Goal: Use online tool/utility: Utilize a website feature to perform a specific function

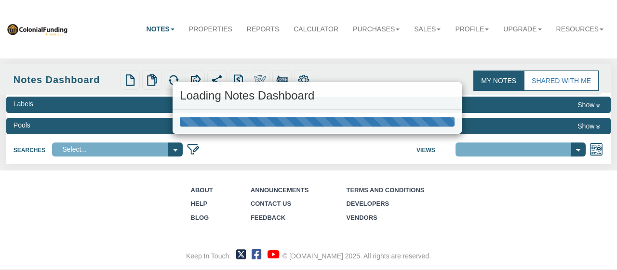
select select "316"
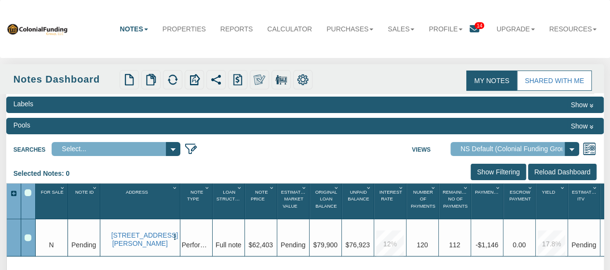
click at [124, 28] on link "Notes" at bounding box center [133, 28] width 42 height 21
click at [168, 28] on link "Properties" at bounding box center [184, 28] width 58 height 21
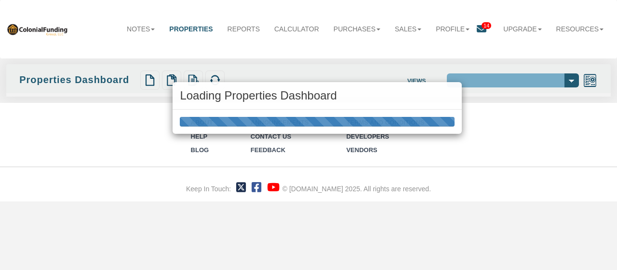
click at [15, 27] on div "Loading Properties Dashboard" at bounding box center [308, 135] width 617 height 270
select select "138"
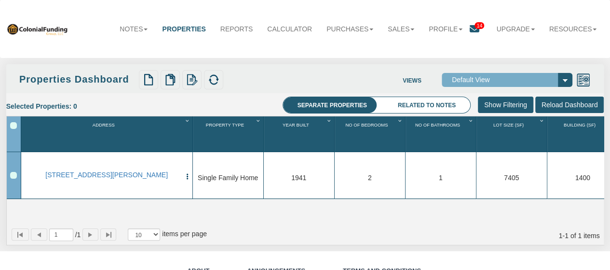
click at [18, 28] on img at bounding box center [37, 29] width 62 height 13
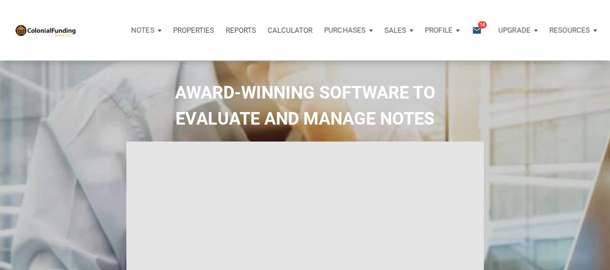
click at [153, 37] on div "Notes" at bounding box center [146, 30] width 42 height 29
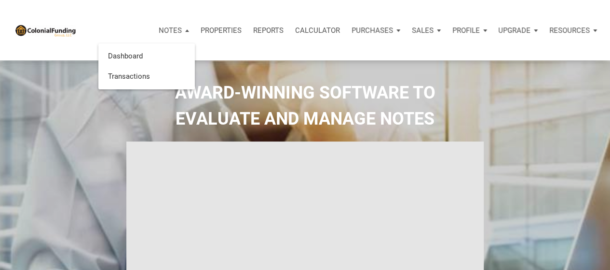
click at [208, 34] on p "Properties" at bounding box center [221, 30] width 41 height 9
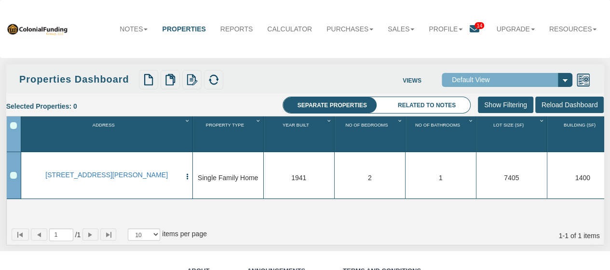
click at [552, 85] on select "Default View" at bounding box center [507, 80] width 131 height 14
click at [550, 82] on select "Default View" at bounding box center [507, 80] width 131 height 14
click at [435, 104] on li "Related to notes" at bounding box center [426, 105] width 87 height 16
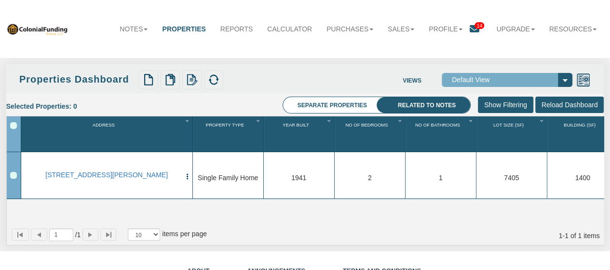
click at [470, 28] on icon at bounding box center [475, 29] width 10 height 10
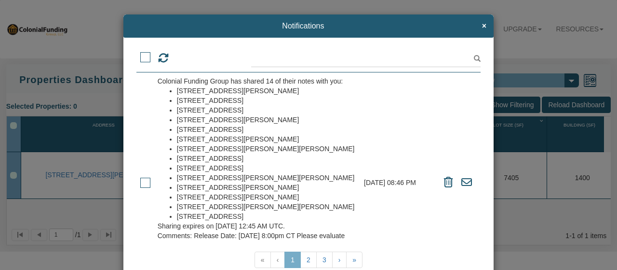
click at [216, 149] on li "739 N O'Brien St, Seymour, IN, 47274" at bounding box center [266, 149] width 179 height 10
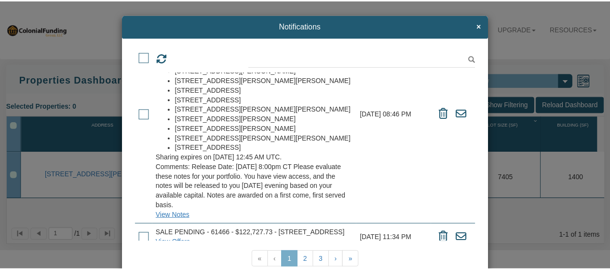
scroll to position [93, 0]
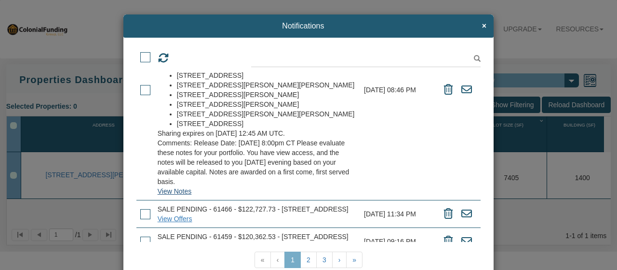
click at [179, 192] on link "View Notes" at bounding box center [175, 191] width 34 height 8
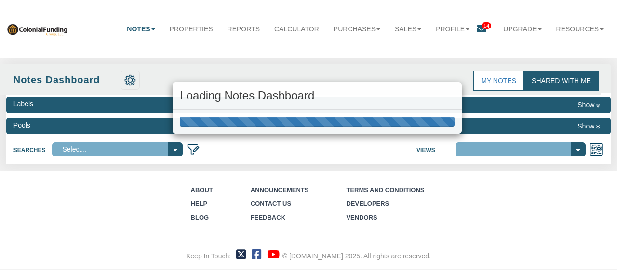
select select "316"
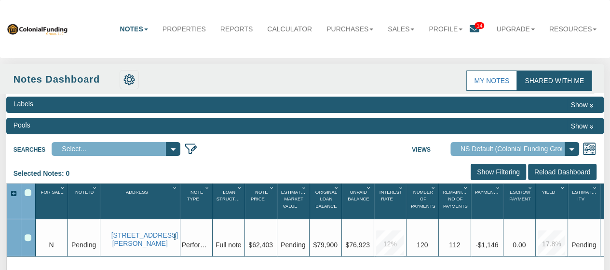
click at [134, 31] on link "Notes" at bounding box center [133, 28] width 42 height 21
click at [492, 70] on link "My Notes" at bounding box center [491, 80] width 51 height 20
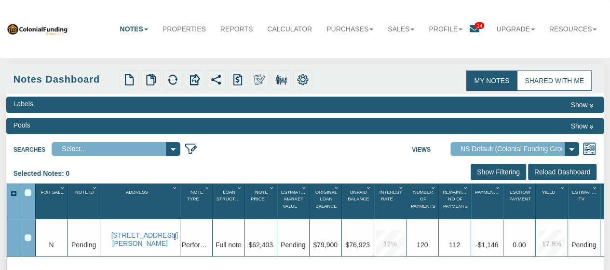
click at [549, 82] on link "Shared with Me" at bounding box center [554, 80] width 75 height 20
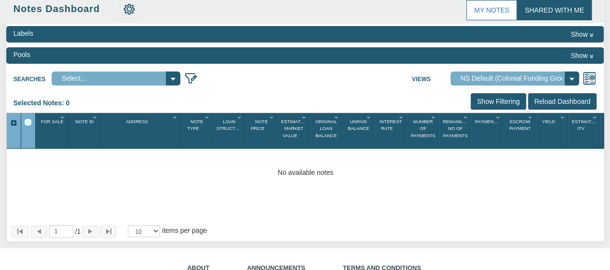
scroll to position [67, 0]
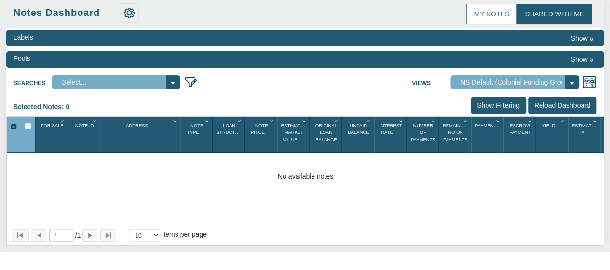
click at [458, 56] on div "Pools Show" at bounding box center [305, 59] width 598 height 16
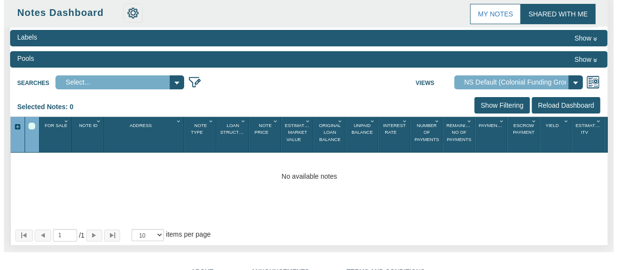
scroll to position [67, 0]
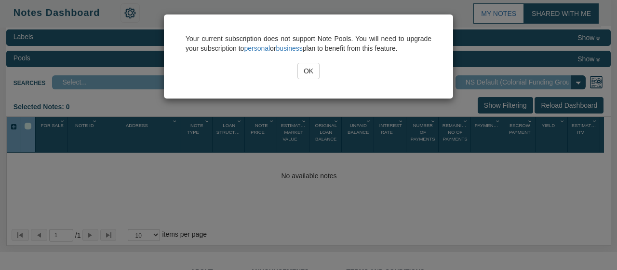
click at [307, 65] on input "OK" at bounding box center [309, 71] width 22 height 16
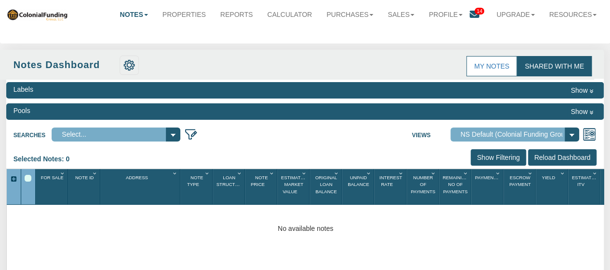
scroll to position [0, 0]
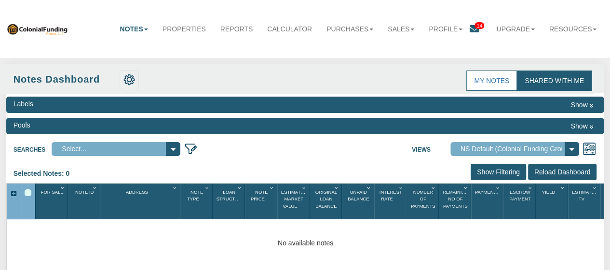
click at [473, 29] on icon at bounding box center [475, 29] width 10 height 10
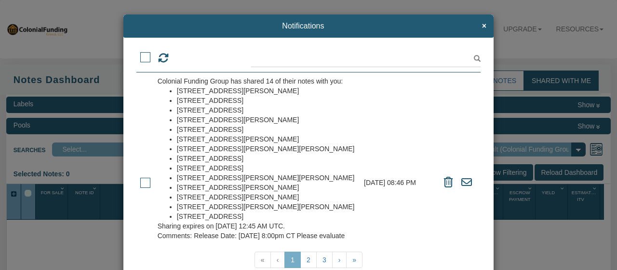
click at [144, 65] on div at bounding box center [194, 58] width 115 height 15
click at [145, 58] on span at bounding box center [145, 57] width 10 height 10
click at [140, 54] on input "checkbox" at bounding box center [140, 54] width 0 height 0
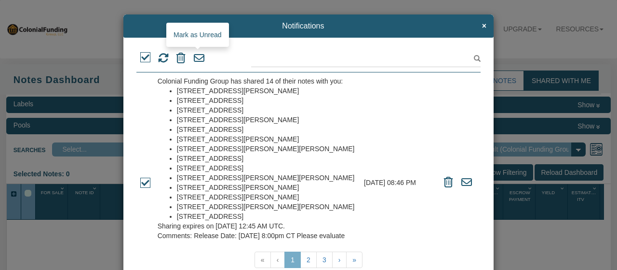
click at [198, 57] on icon at bounding box center [199, 58] width 11 height 11
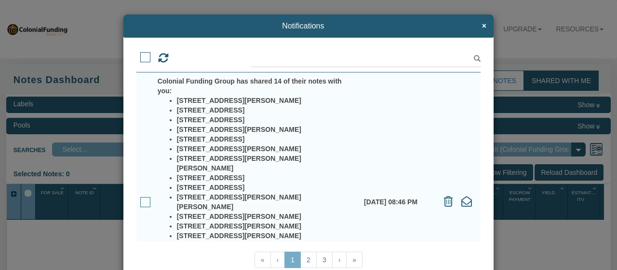
click at [144, 57] on span at bounding box center [145, 57] width 10 height 10
click at [140, 54] on input "checkbox" at bounding box center [140, 54] width 0 height 0
click at [197, 56] on icon at bounding box center [199, 58] width 11 height 11
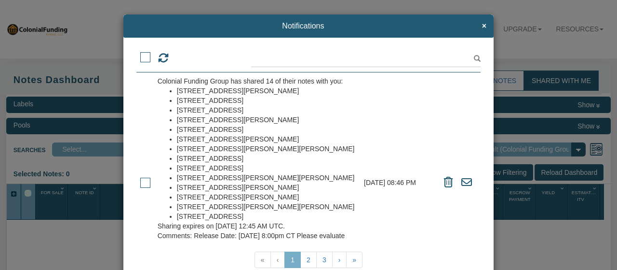
click at [475, 26] on h4 "Notifications ×" at bounding box center [309, 26] width 356 height 9
click at [482, 26] on span "×" at bounding box center [484, 26] width 4 height 9
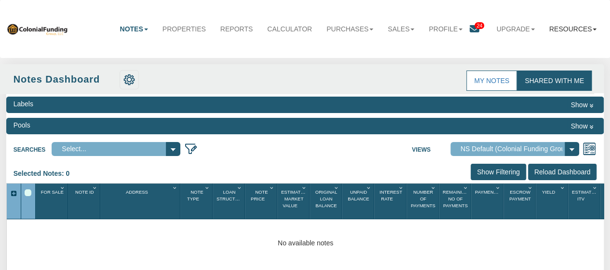
click at [599, 31] on link "Resources" at bounding box center [573, 28] width 62 height 21
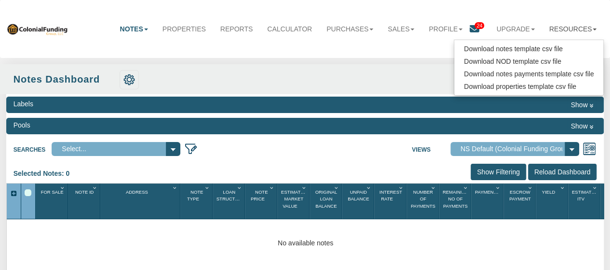
click at [581, 27] on link "Resources" at bounding box center [573, 28] width 62 height 21
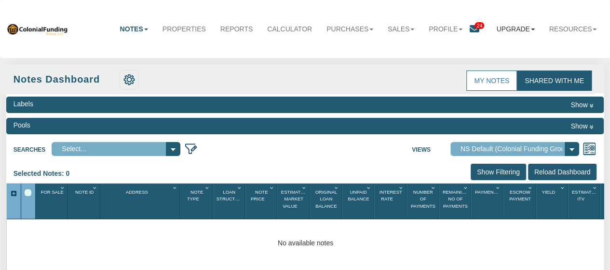
click at [507, 27] on link "Upgrade" at bounding box center [515, 28] width 53 height 21
click at [425, 25] on link "Profile" at bounding box center [446, 28] width 48 height 21
click at [394, 25] on link "Sales" at bounding box center [401, 28] width 41 height 21
click at [341, 27] on link "Purchases" at bounding box center [349, 28] width 61 height 21
click at [287, 30] on link "Calculator" at bounding box center [289, 28] width 59 height 21
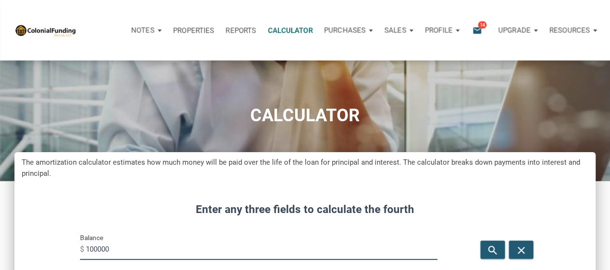
scroll to position [145, 0]
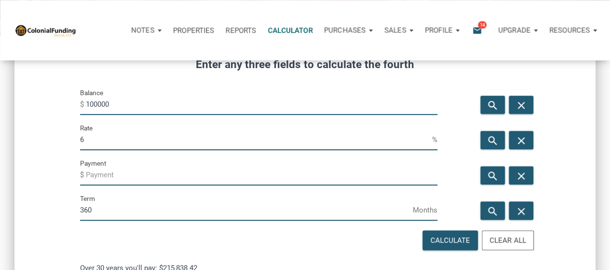
drag, startPoint x: 192, startPoint y: 97, endPoint x: 124, endPoint y: 106, distance: 68.0
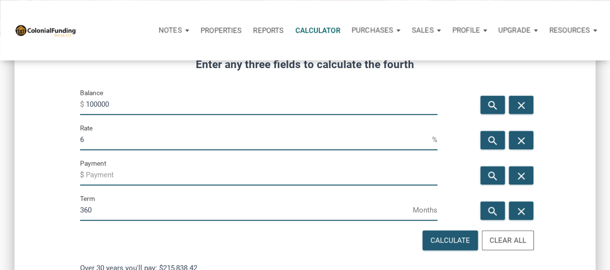
drag, startPoint x: 124, startPoint y: 106, endPoint x: 54, endPoint y: 90, distance: 72.6
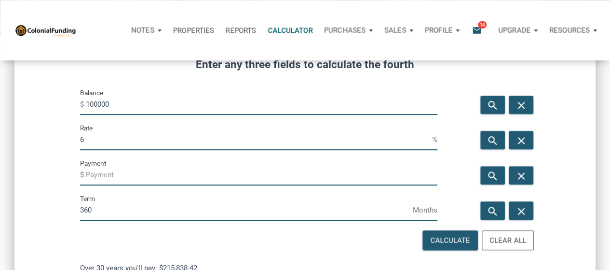
scroll to position [289, 0]
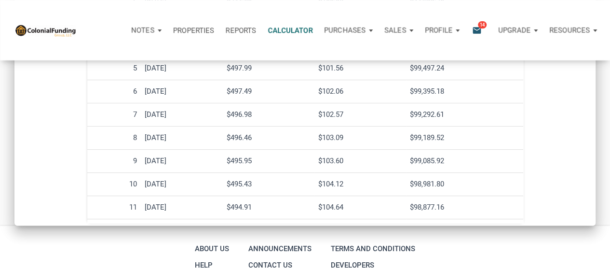
scroll to position [856, 0]
